Goal: Book appointment/travel/reservation

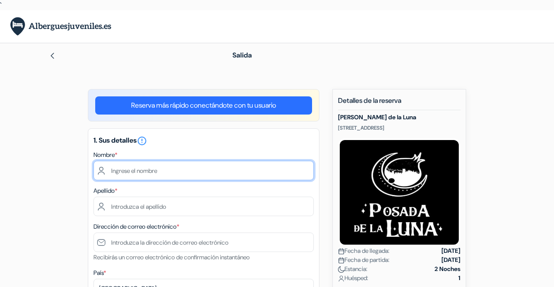
click at [173, 175] on input "text" at bounding box center [203, 170] width 220 height 19
type input "[PERSON_NAME]"
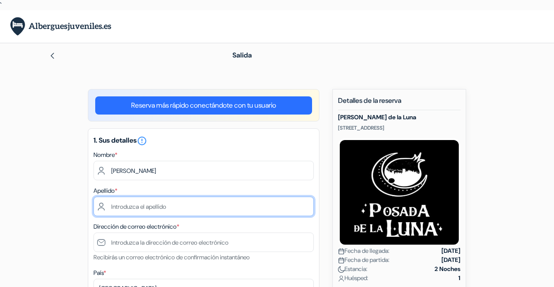
click at [125, 209] on input "text" at bounding box center [203, 206] width 220 height 19
type input "Subtil"
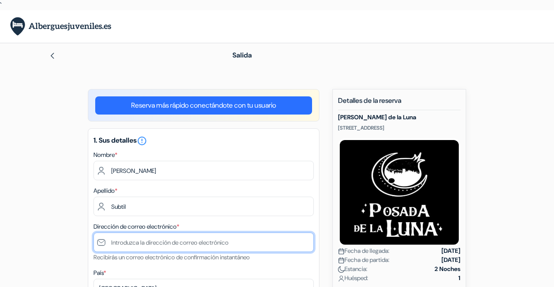
click at [135, 245] on input "text" at bounding box center [203, 242] width 220 height 19
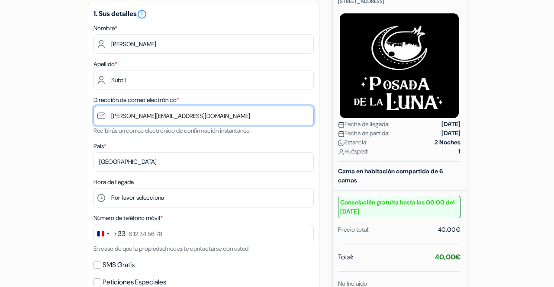
scroll to position [130, 0]
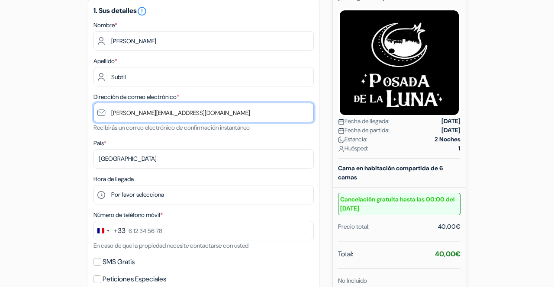
type input "[PERSON_NAME][EMAIL_ADDRESS][DOMAIN_NAME]"
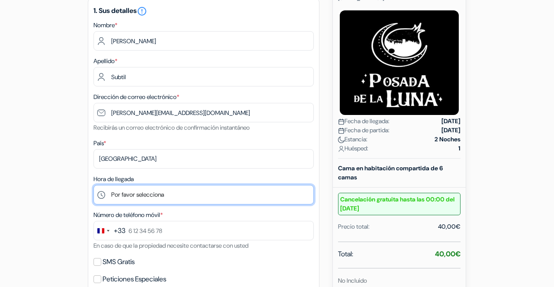
select select "16"
click option "16:00" at bounding box center [0, 0] width 0 height 0
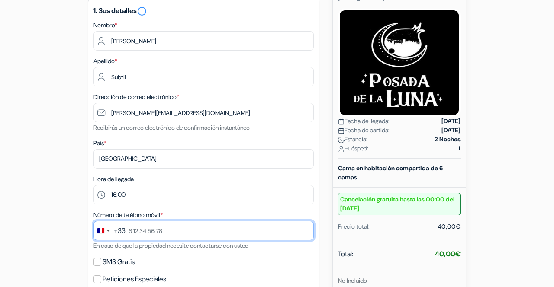
click at [149, 228] on input "text" at bounding box center [203, 230] width 220 height 19
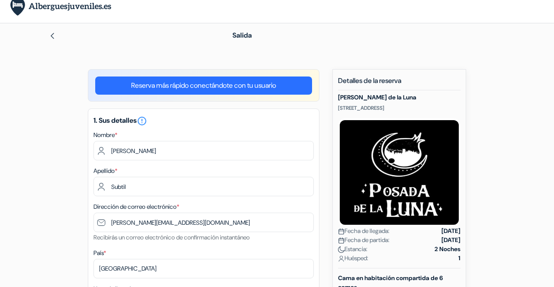
scroll to position [0, 0]
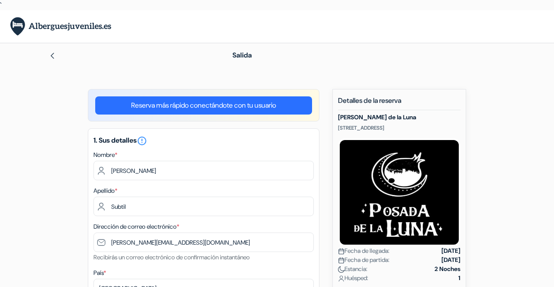
type input "6 95 76 49 85"
click at [213, 105] on link "Reserva más rápido conectándote con tu usuario" at bounding box center [203, 105] width 217 height 18
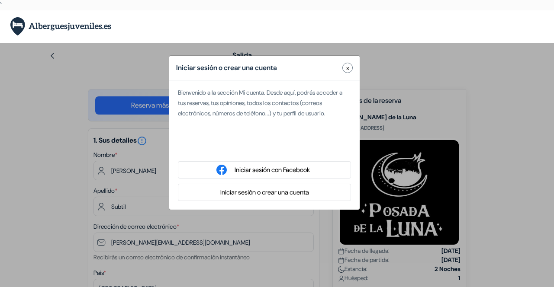
click at [262, 156] on div "Se connecter avec Google. S'ouvre dans un nouvel onglet." at bounding box center [264, 147] width 173 height 19
click at [349, 68] on span "x" at bounding box center [347, 68] width 3 height 9
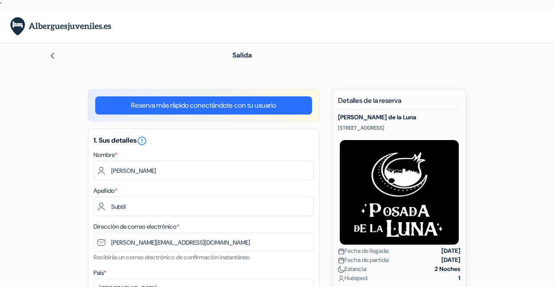
click at [55, 53] on img at bounding box center [52, 55] width 7 height 7
